Goal: Navigation & Orientation: Find specific page/section

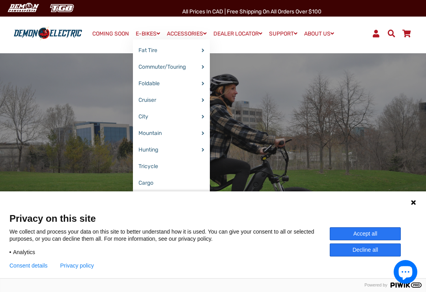
click at [142, 32] on link "E-BIKES" at bounding box center [148, 33] width 30 height 11
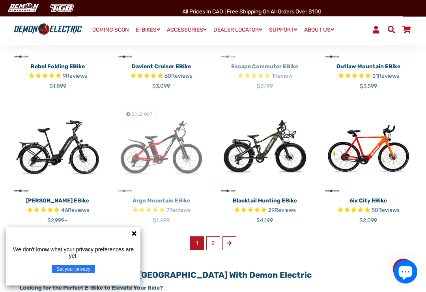
scroll to position [405, 0]
click at [214, 236] on link "2" at bounding box center [213, 243] width 14 height 14
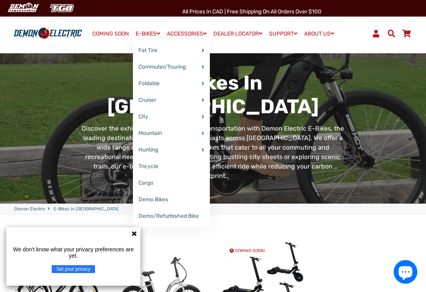
click at [150, 198] on link "Demo Bikes" at bounding box center [171, 199] width 77 height 17
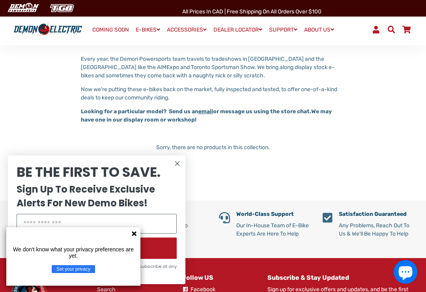
scroll to position [54, 0]
click at [178, 163] on circle "Close dialog" at bounding box center [177, 163] width 9 height 9
